Goal: Find specific page/section: Find specific page/section

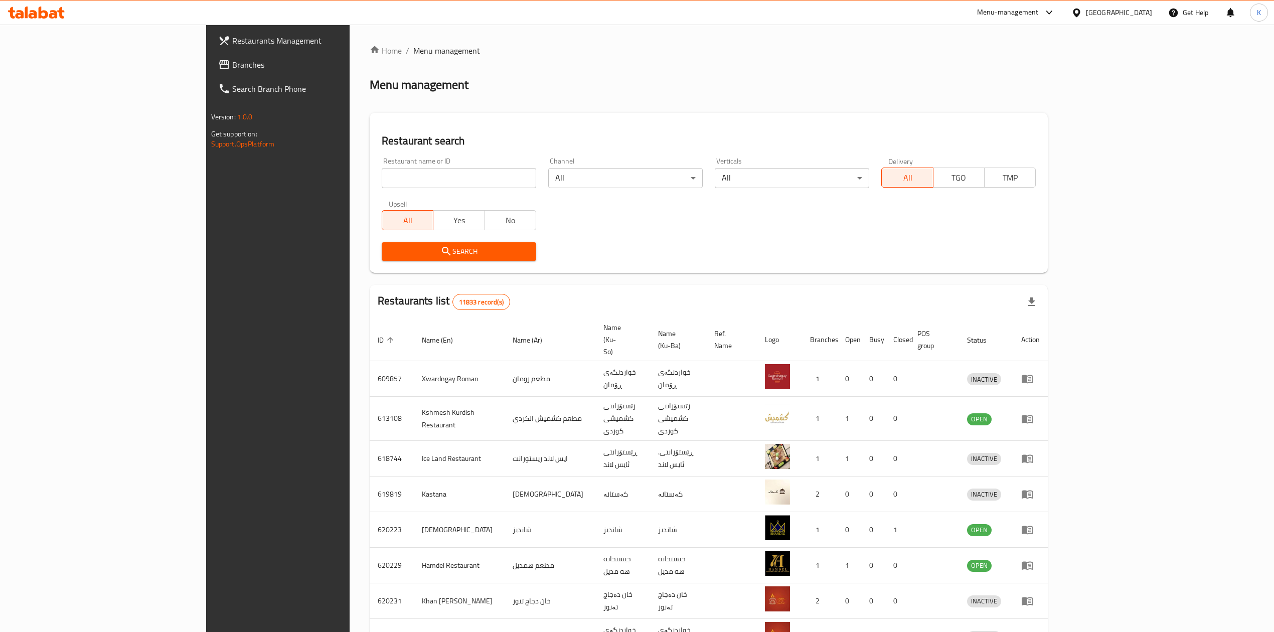
click at [382, 172] on input "search" at bounding box center [459, 178] width 155 height 20
type input "mangia ita"
click at [382, 244] on button "Search" at bounding box center [459, 251] width 155 height 19
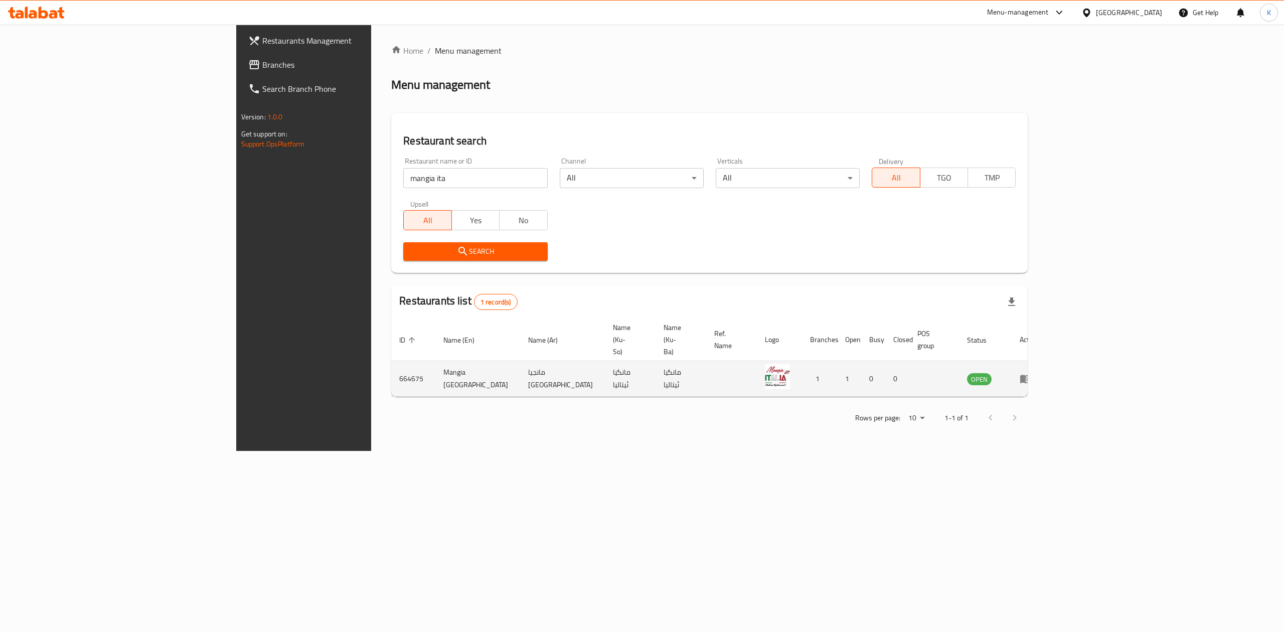
click at [1030, 377] on icon "enhanced table" at bounding box center [1028, 379] width 4 height 4
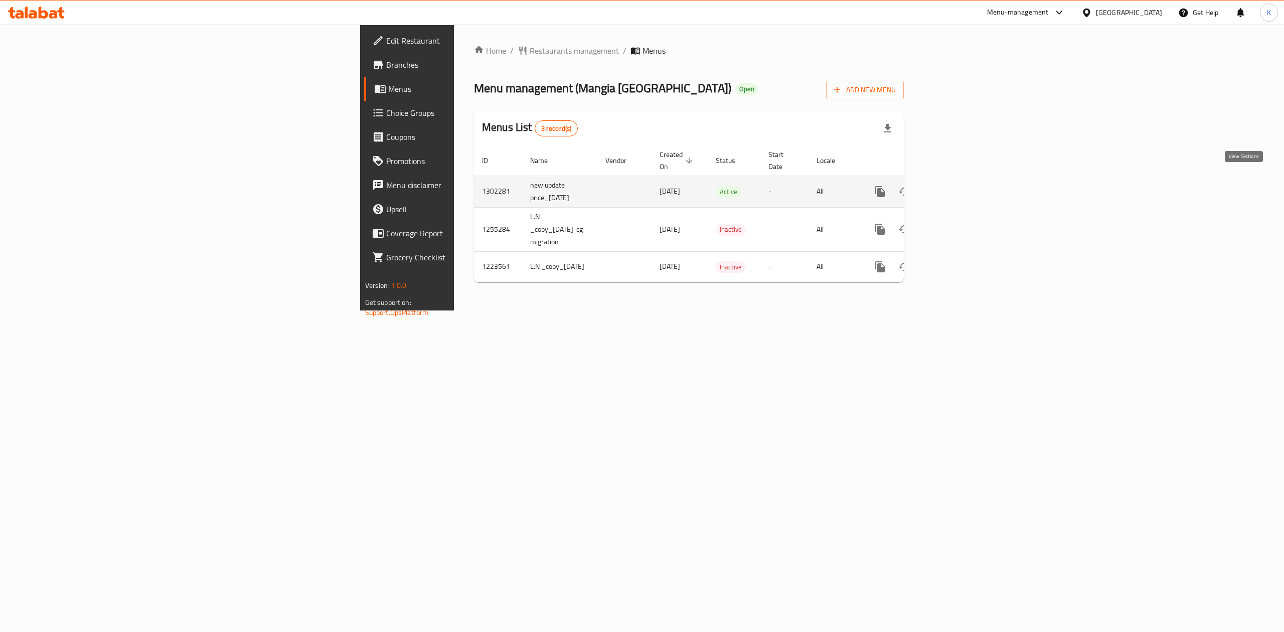
click at [959, 186] on icon "enhanced table" at bounding box center [953, 192] width 12 height 12
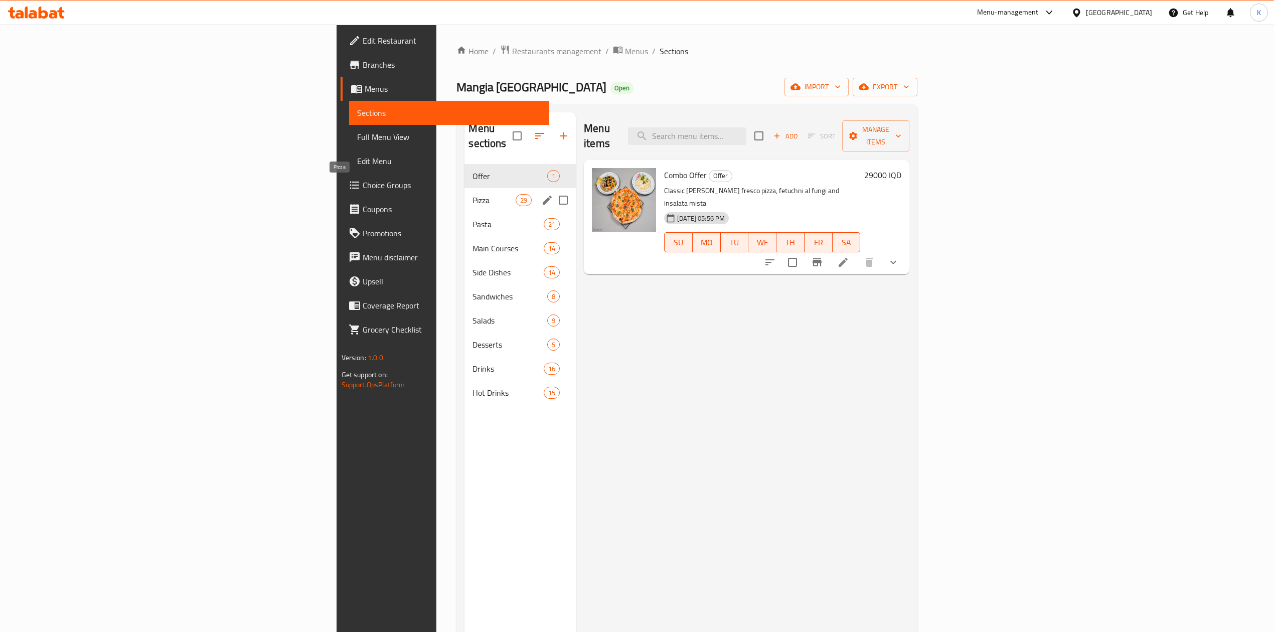
click at [473, 194] on span "Pizza" at bounding box center [494, 200] width 43 height 12
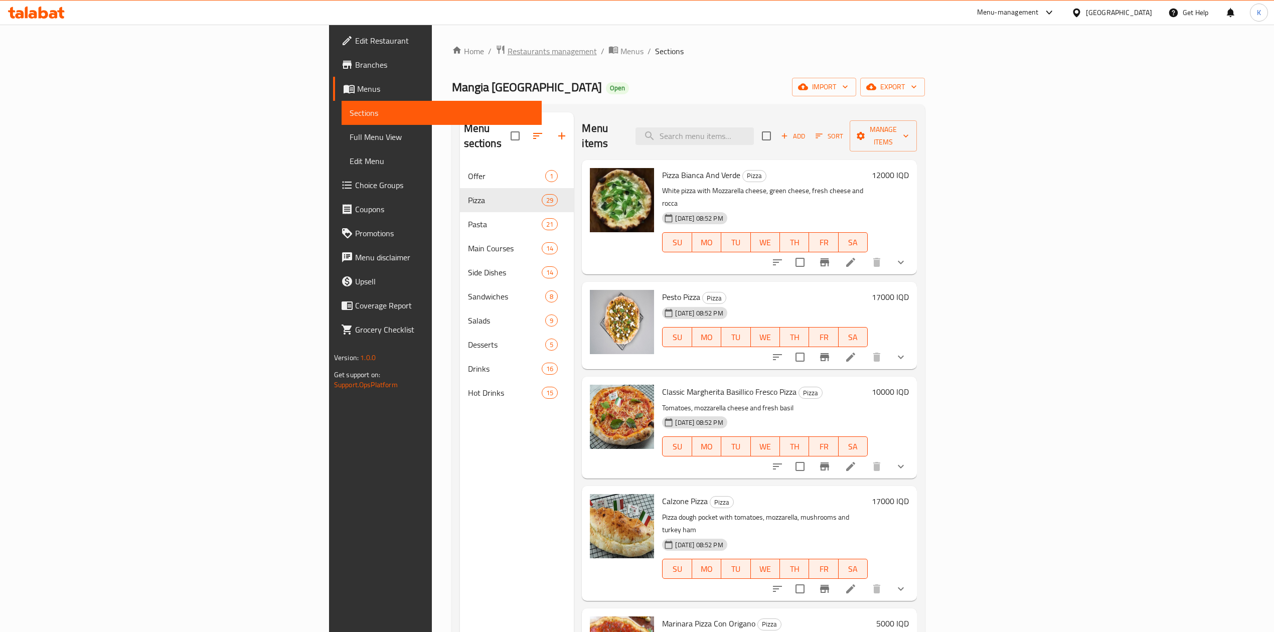
click at [508, 50] on span "Restaurants management" at bounding box center [552, 51] width 89 height 12
